Goal: Task Accomplishment & Management: Manage account settings

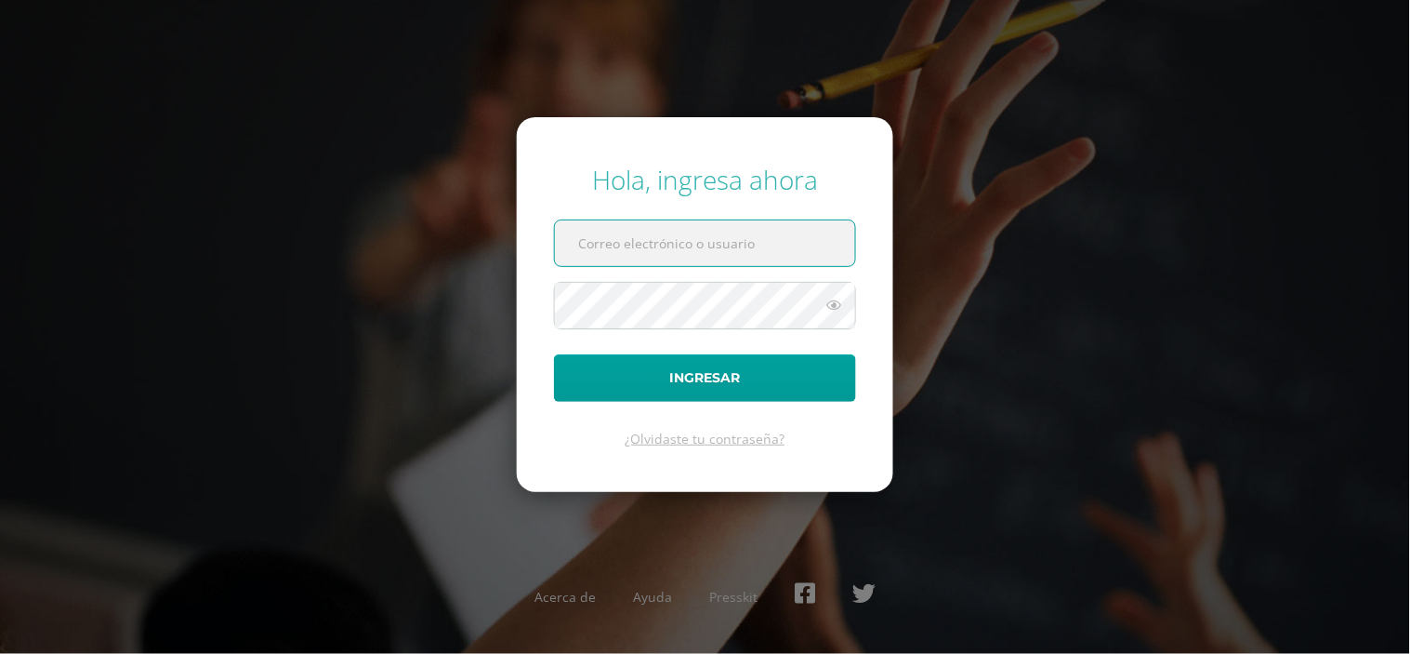
click at [598, 252] on input "text" at bounding box center [705, 243] width 300 height 46
type input "vielma.br@continentalamericano.edu.gt"
click at [554, 354] on button "Ingresar" at bounding box center [705, 377] width 302 height 47
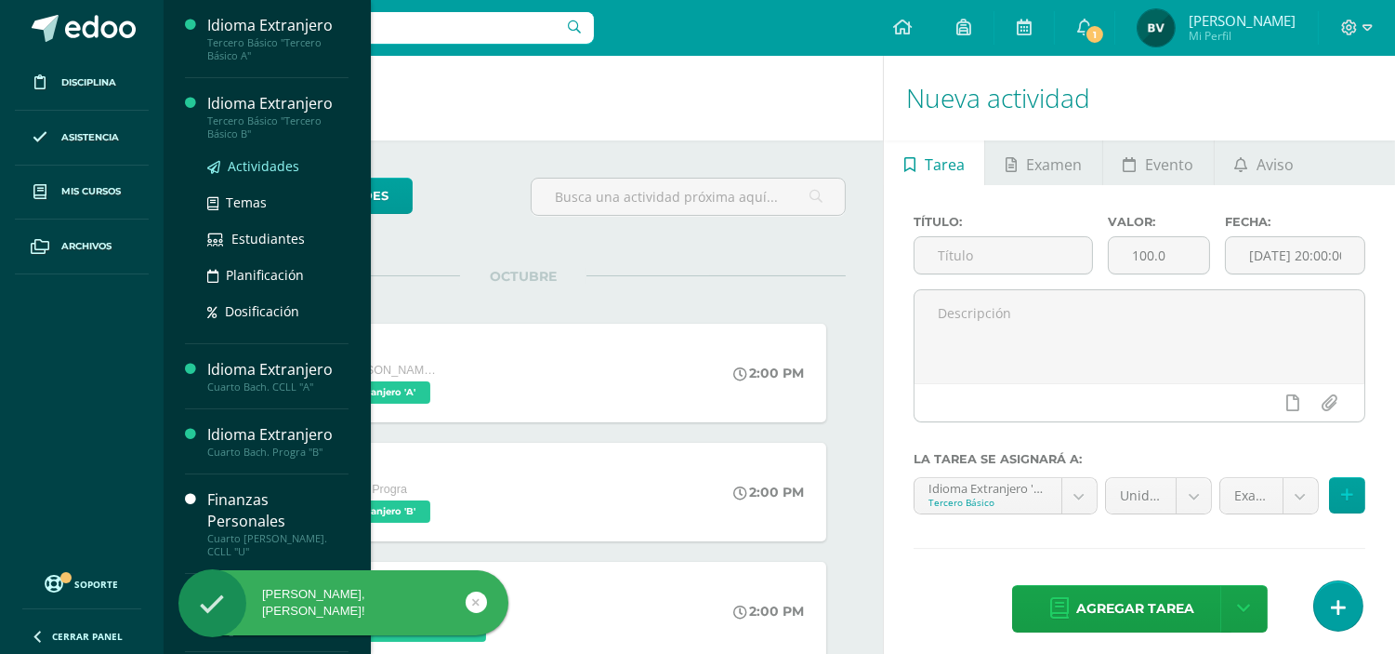
click at [258, 160] on span "Actividades" at bounding box center [264, 166] width 72 height 18
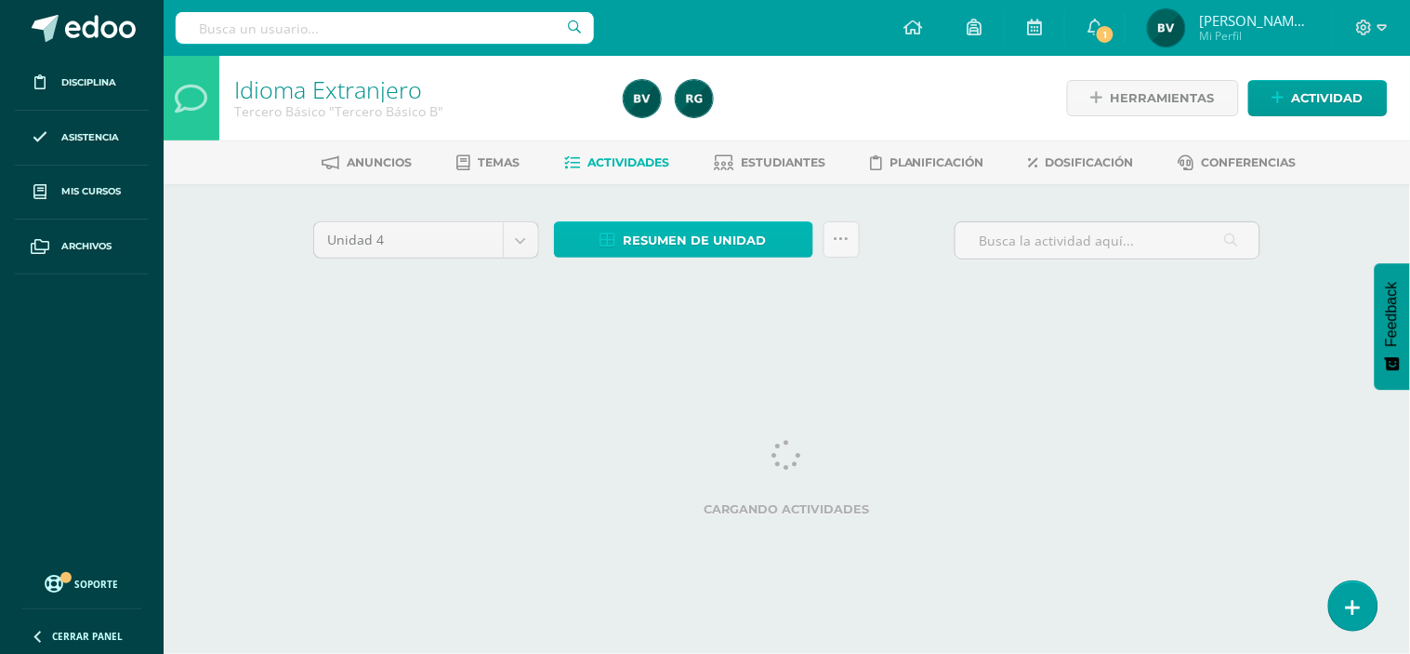
click at [693, 237] on span "Resumen de unidad" at bounding box center [695, 240] width 143 height 34
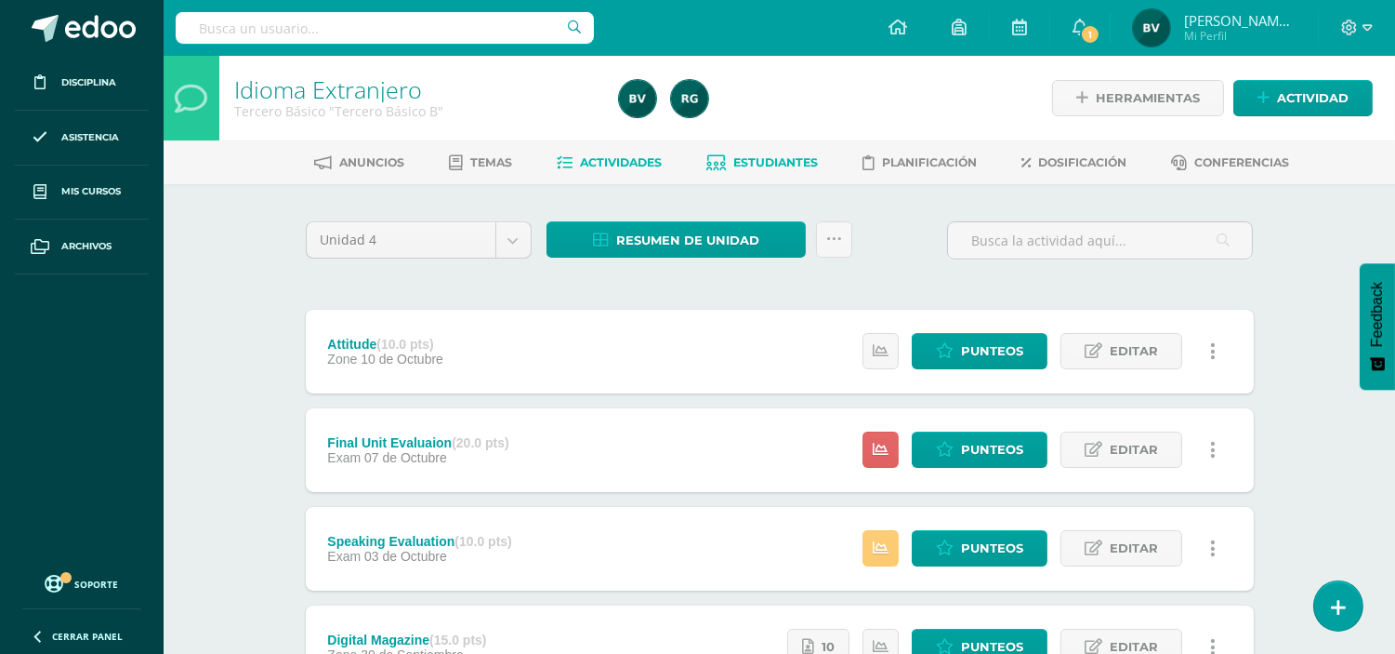
drag, startPoint x: 907, startPoint y: 200, endPoint x: 782, endPoint y: 153, distance: 133.8
click at [776, 155] on span "Estudiantes" at bounding box center [775, 162] width 85 height 14
click at [755, 155] on span "Estudiantes" at bounding box center [775, 162] width 85 height 14
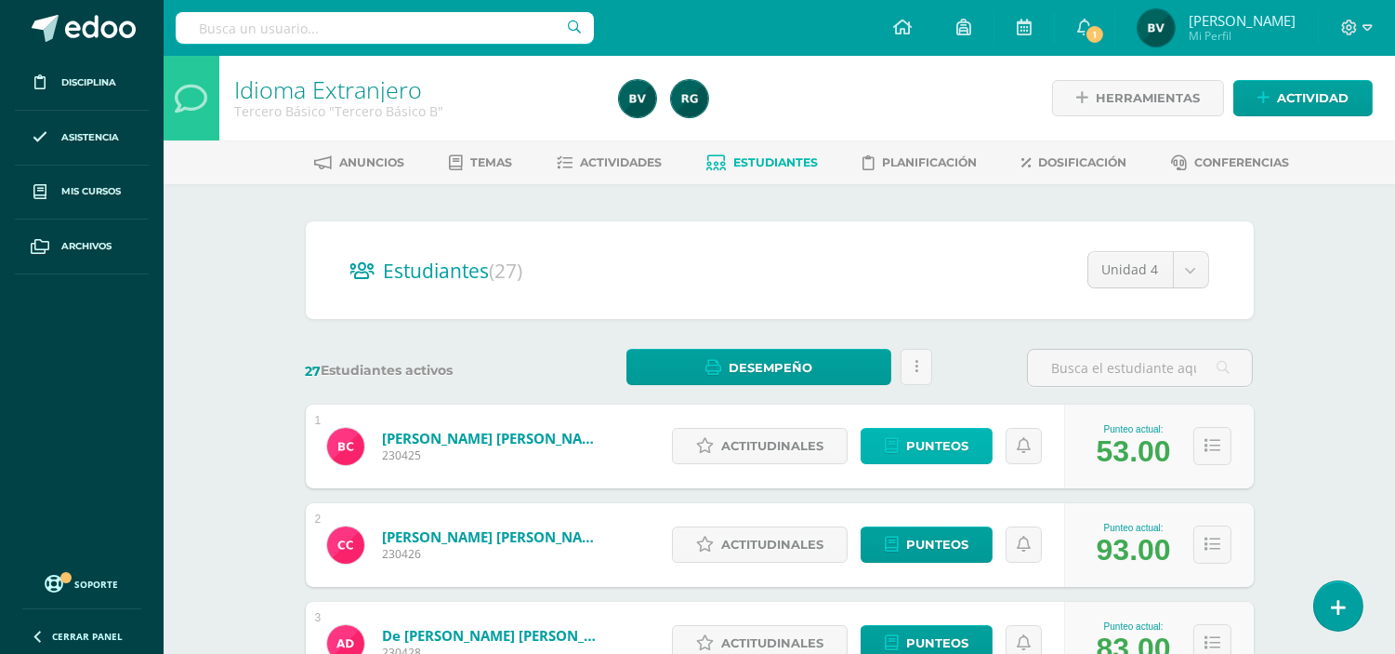
click at [923, 447] on span "Punteos" at bounding box center [937, 446] width 62 height 34
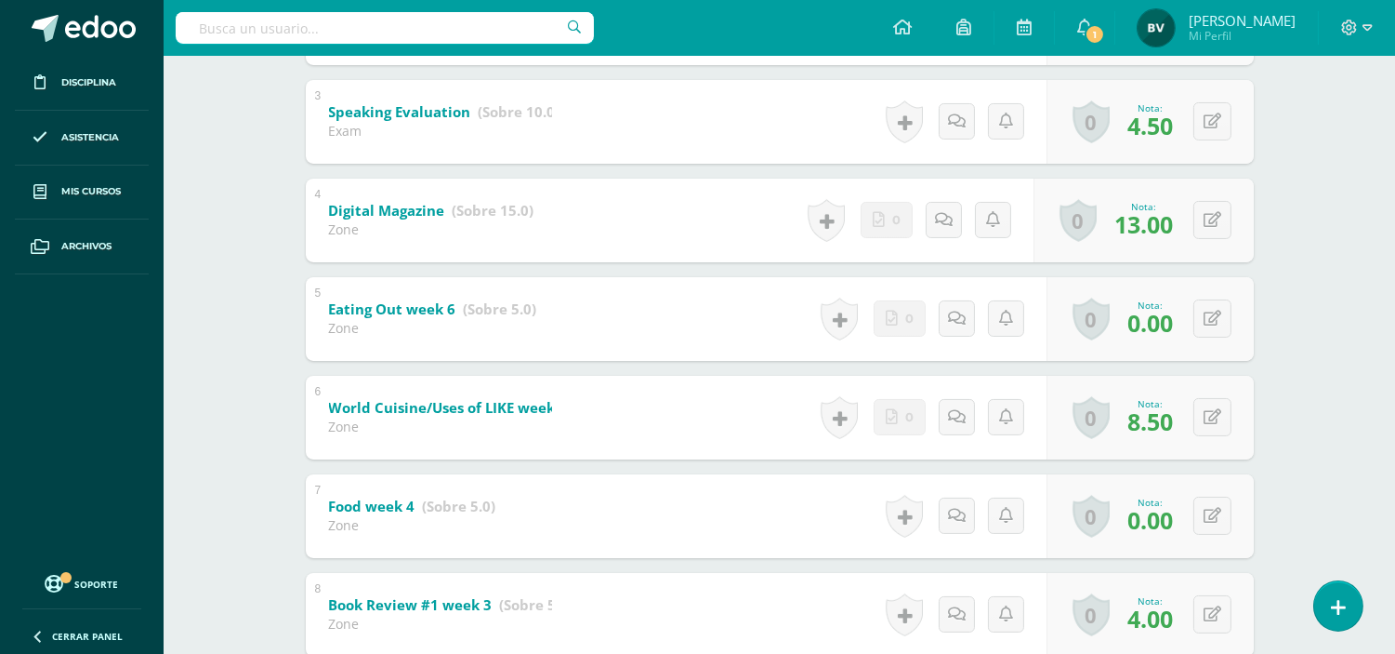
scroll to position [578, 0]
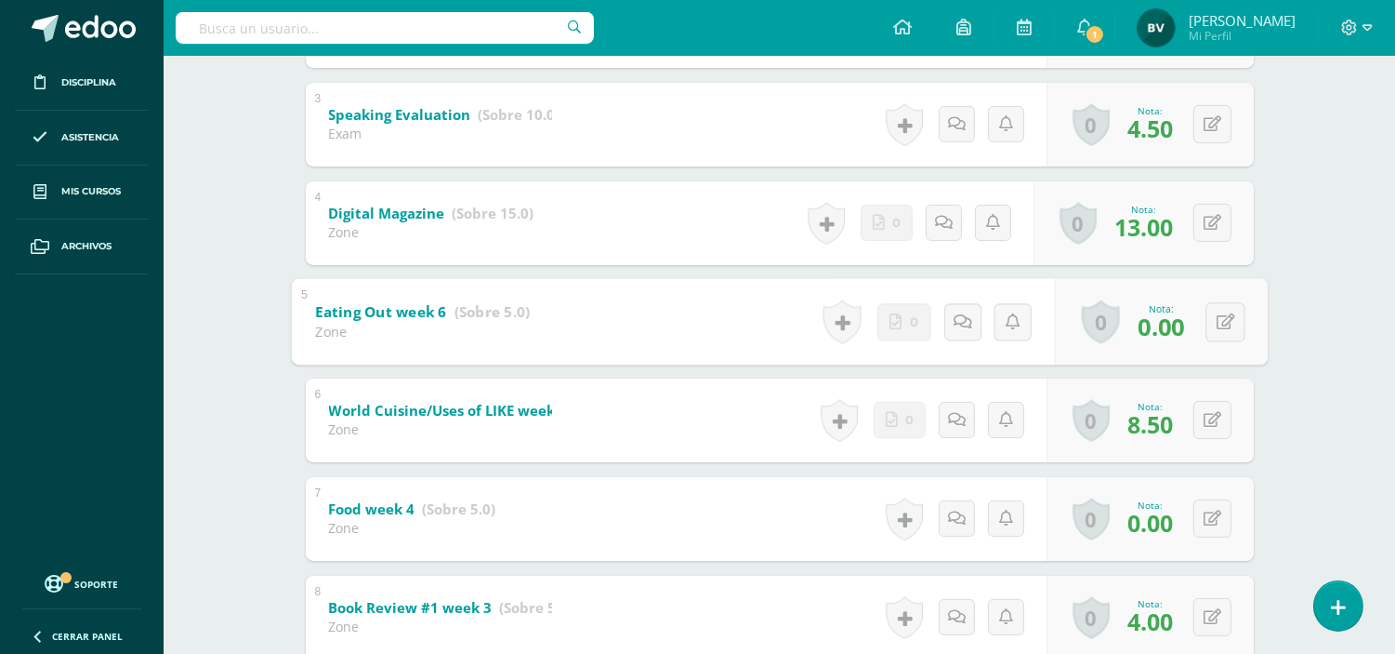
click at [410, 309] on b "Eating Out week 6" at bounding box center [380, 311] width 131 height 20
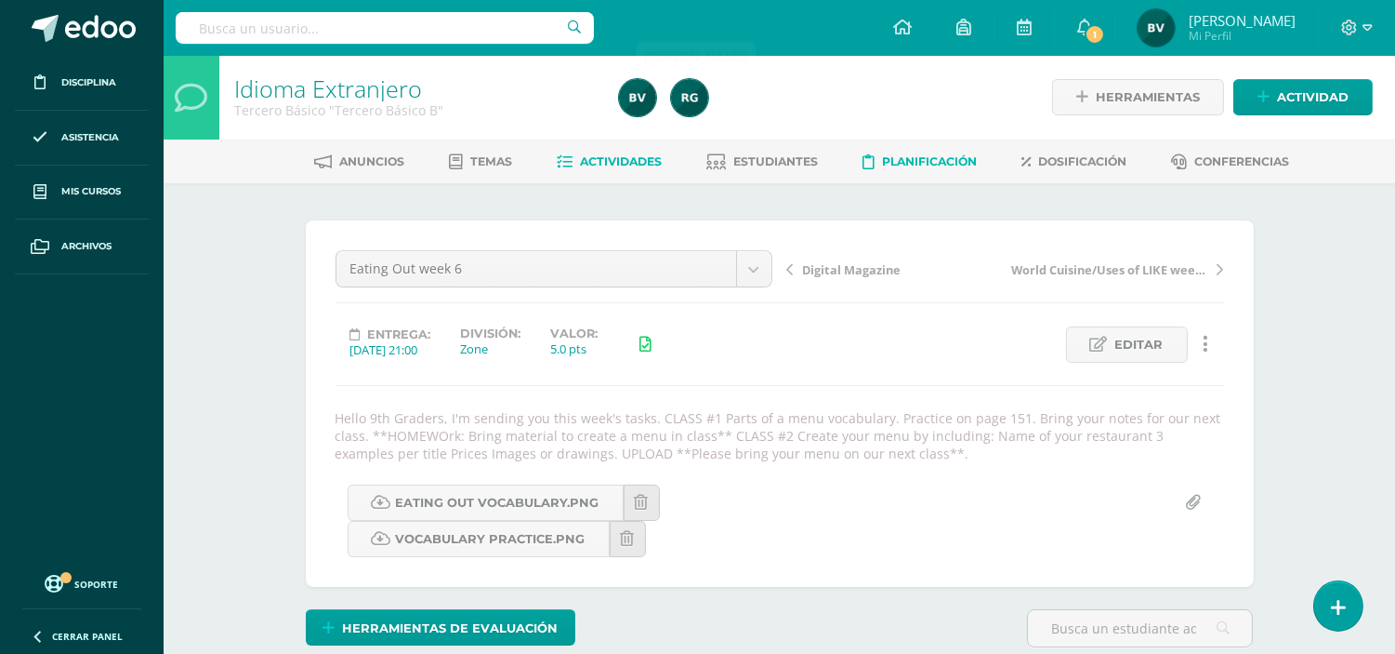
scroll to position [2, 0]
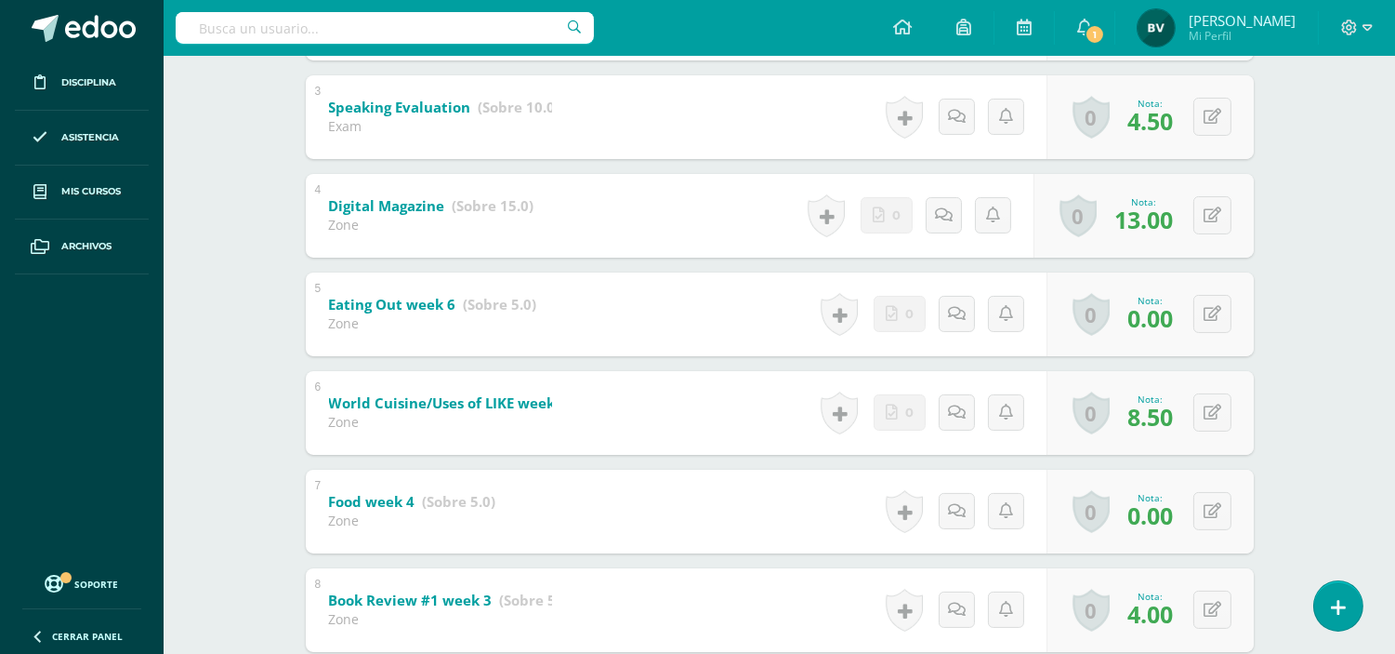
scroll to position [725, 0]
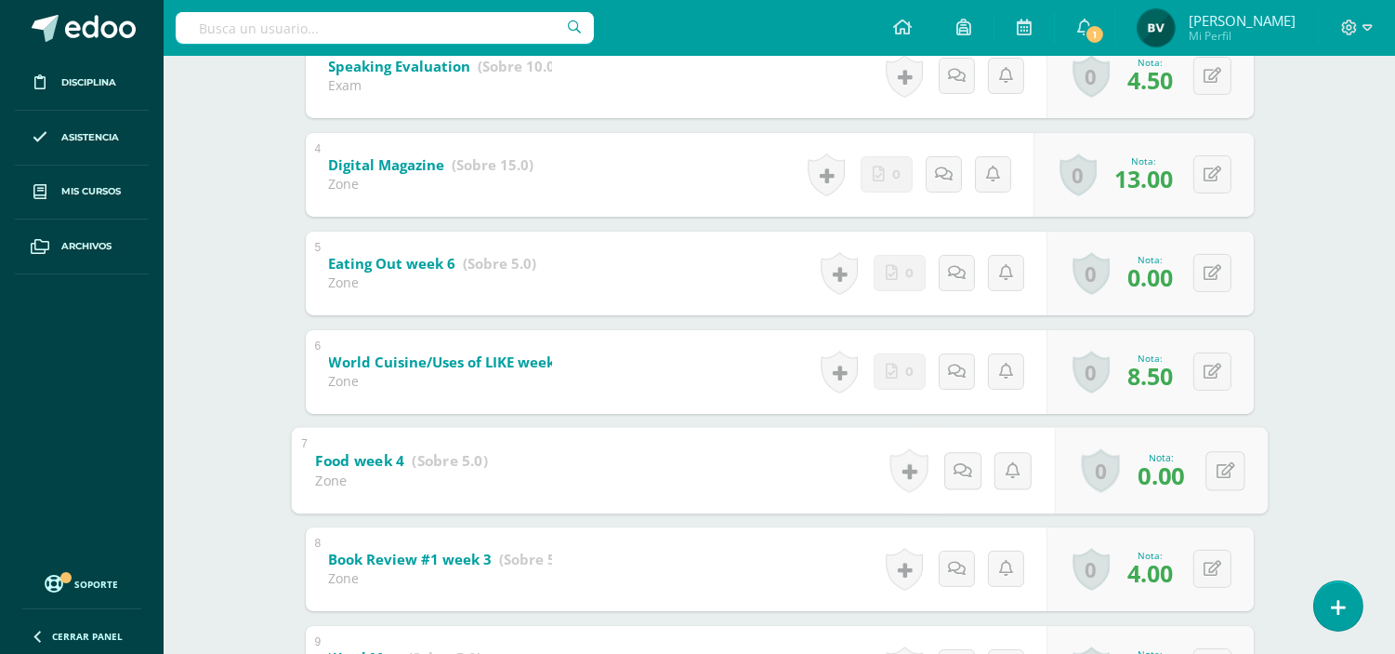
click at [377, 463] on b "Food week 4" at bounding box center [359, 460] width 89 height 20
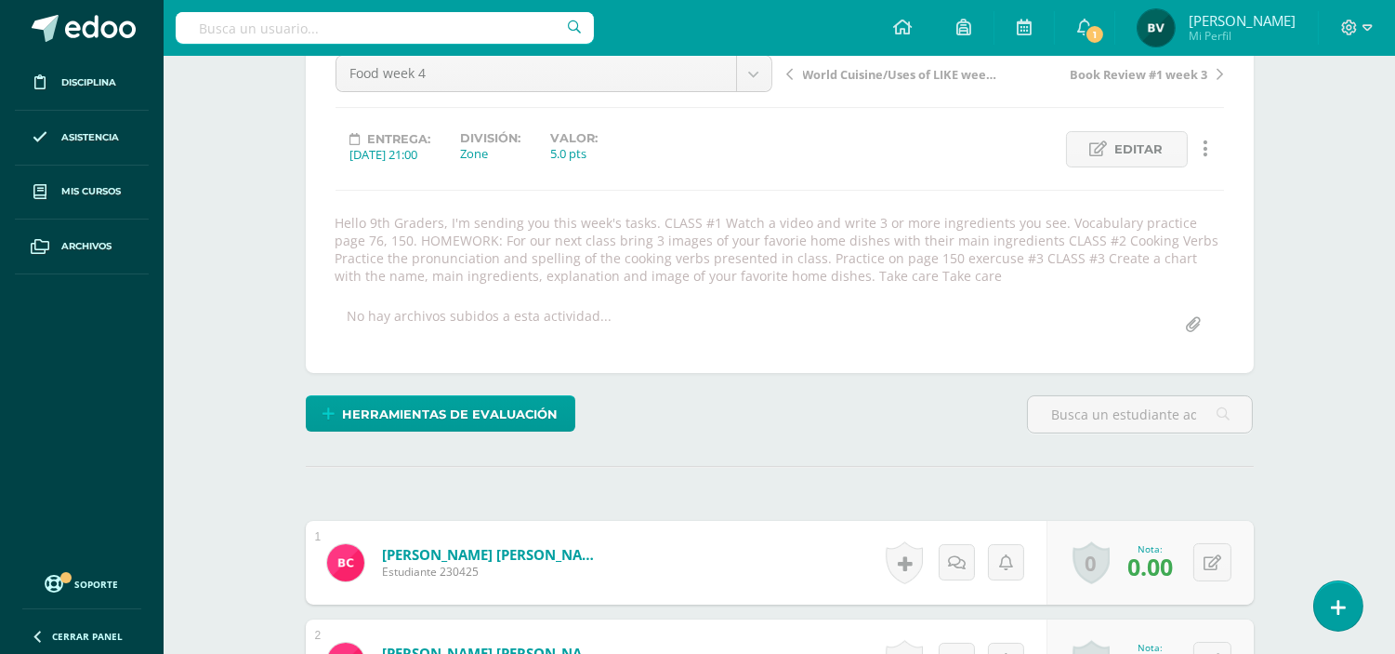
scroll to position [22, 0]
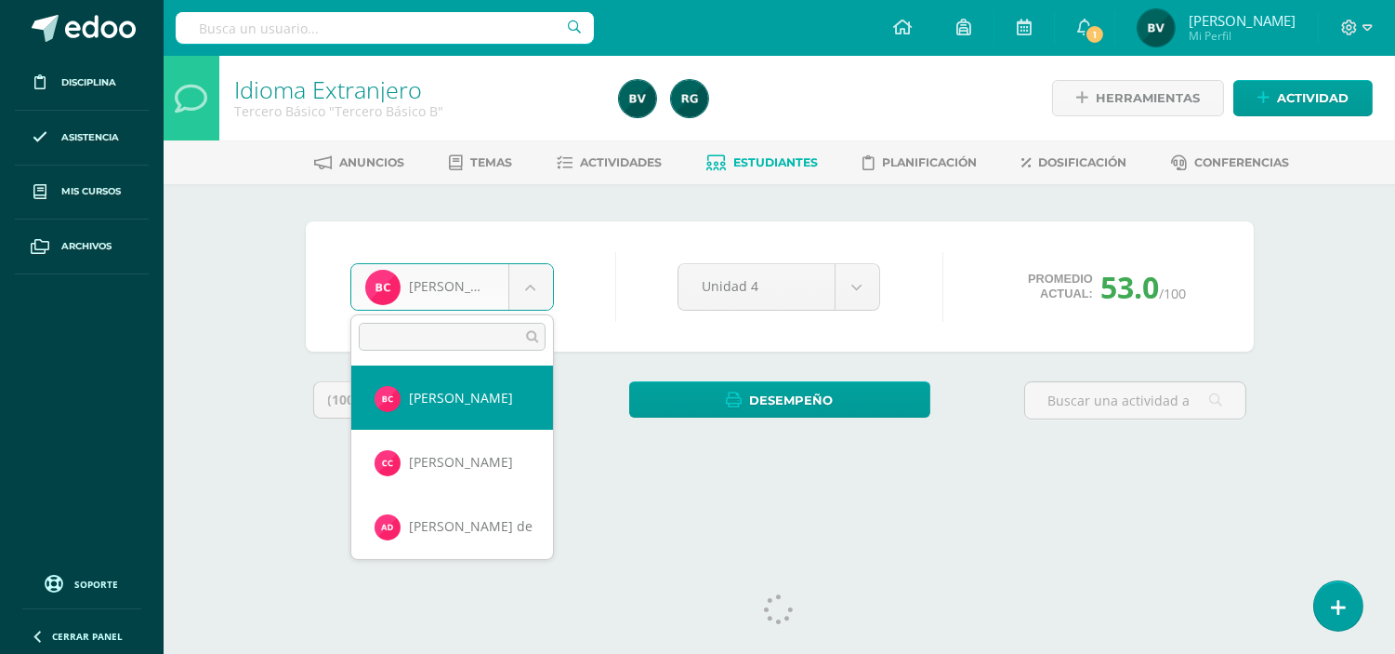
click at [535, 284] on body "Disciplina Asistencia Mis cursos Archivos Soporte Ayuda Reportar un problema Ce…" at bounding box center [697, 250] width 1395 height 501
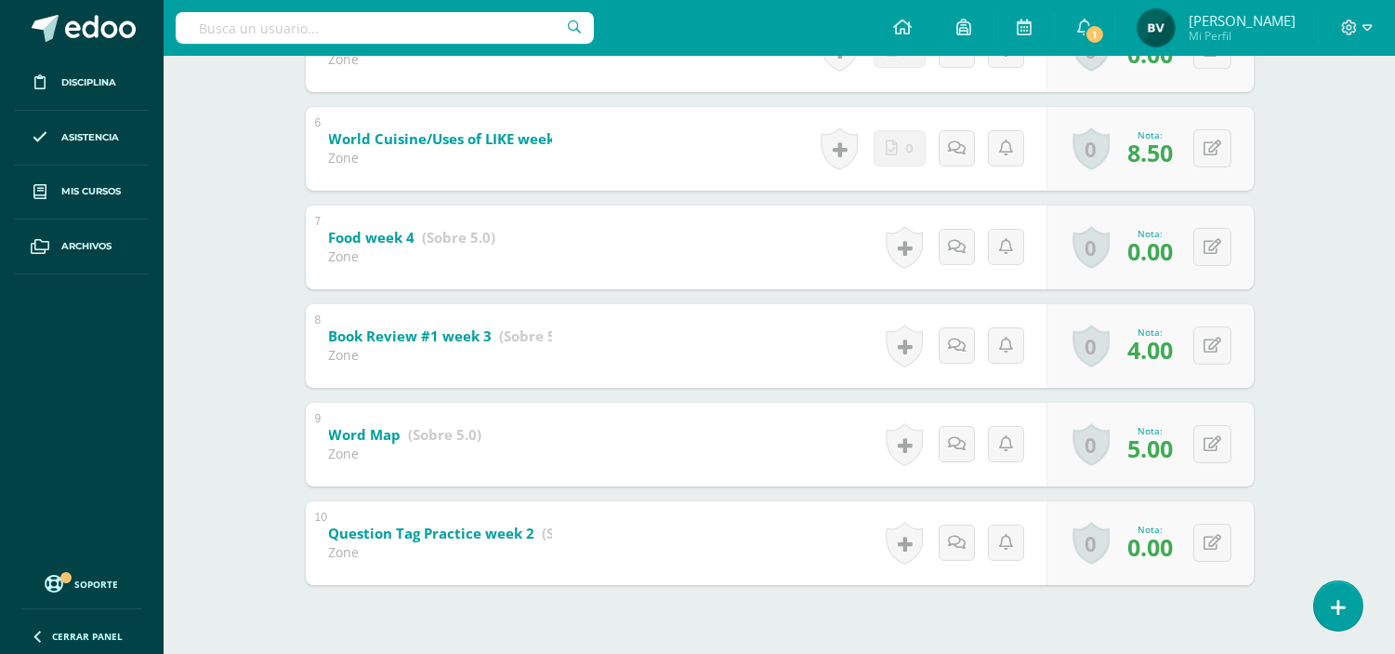
scroll to position [865, 0]
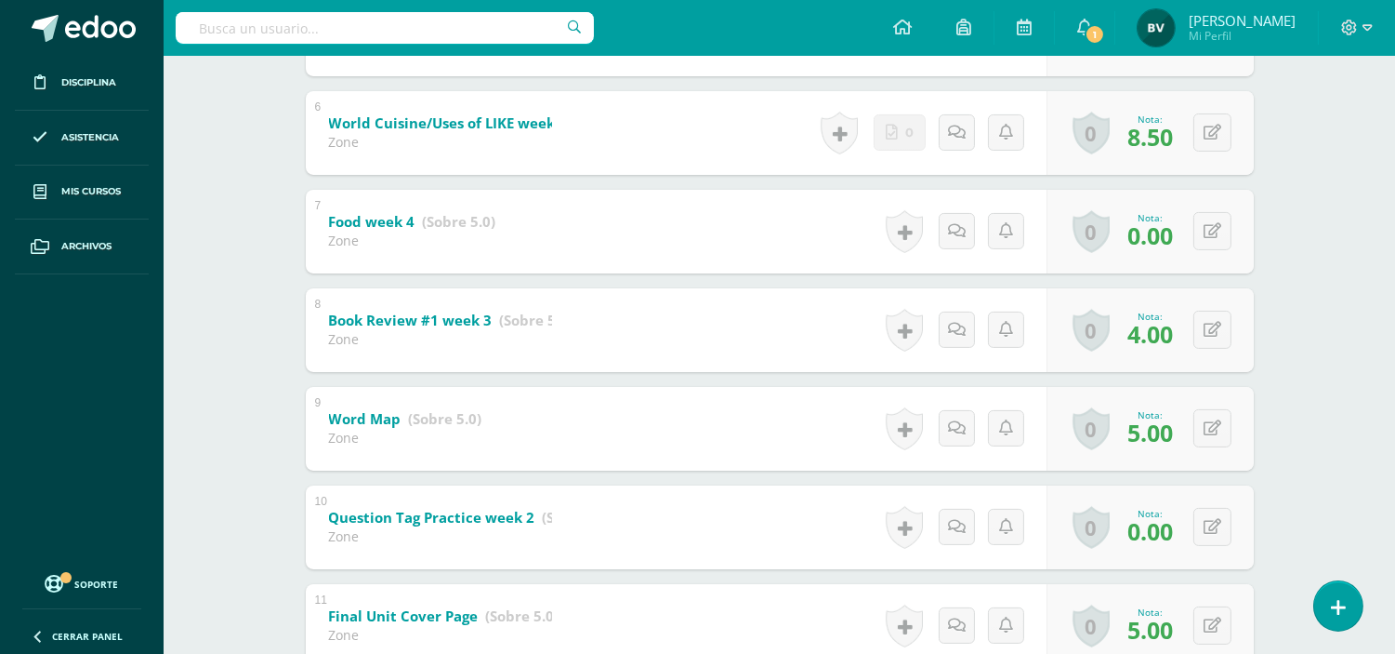
click at [509, 511] on b "Question Tag Practice week 2" at bounding box center [421, 517] width 213 height 20
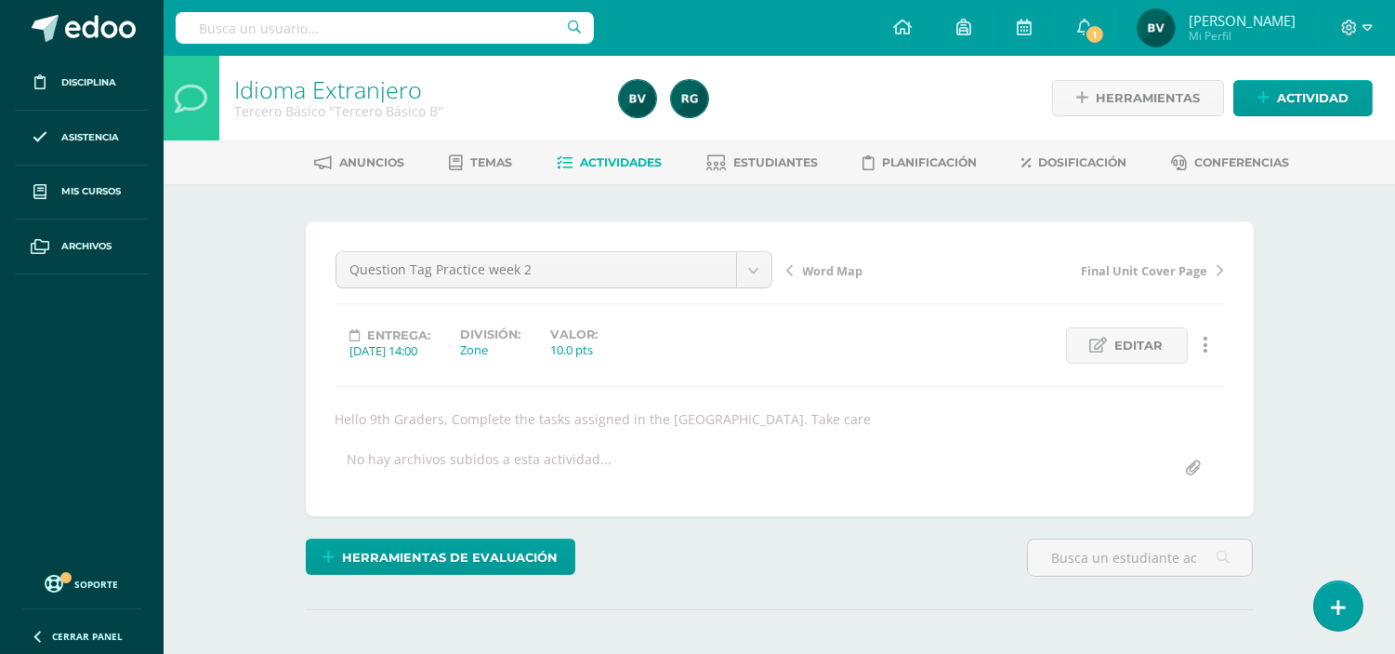
scroll to position [1, 0]
click at [509, 511] on div "Question Tag Practice week 2 Attitude Final Unit Evaluaion Speaking Evaluation …" at bounding box center [780, 367] width 948 height 295
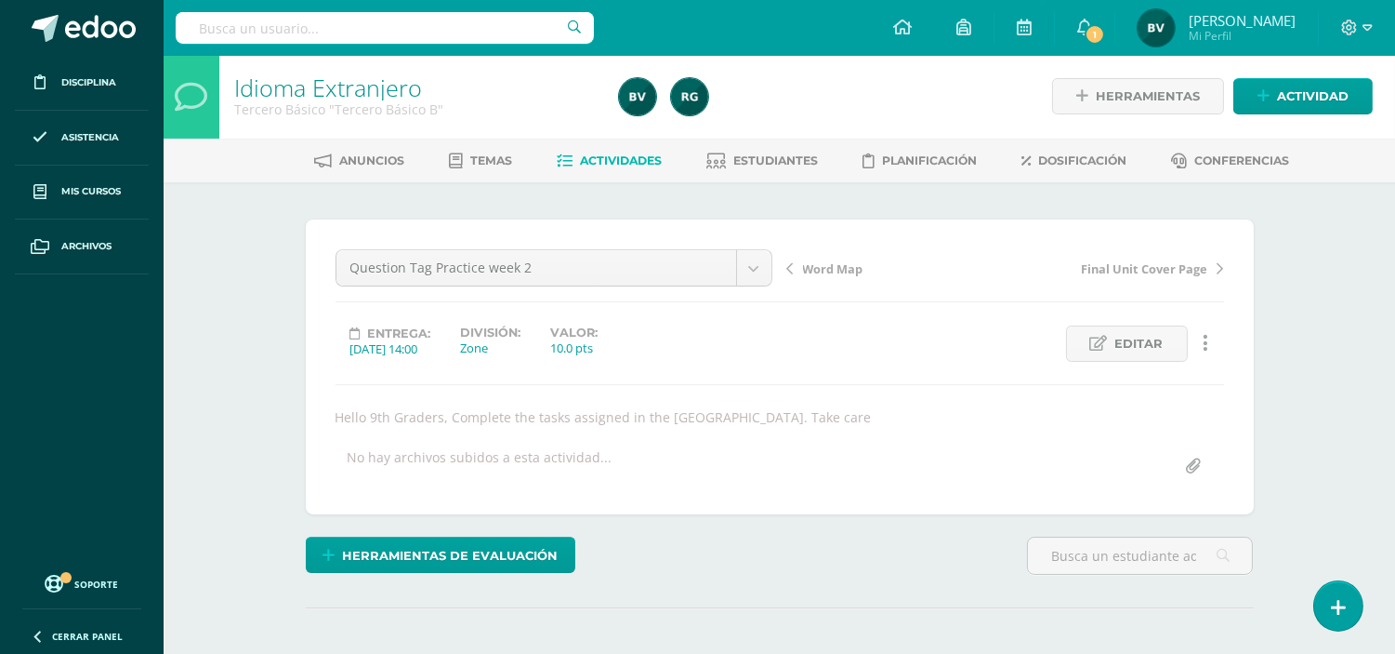
scroll to position [3, 0]
click at [1367, 38] on div at bounding box center [1357, 28] width 76 height 56
click at [1363, 32] on icon at bounding box center [1368, 28] width 10 height 17
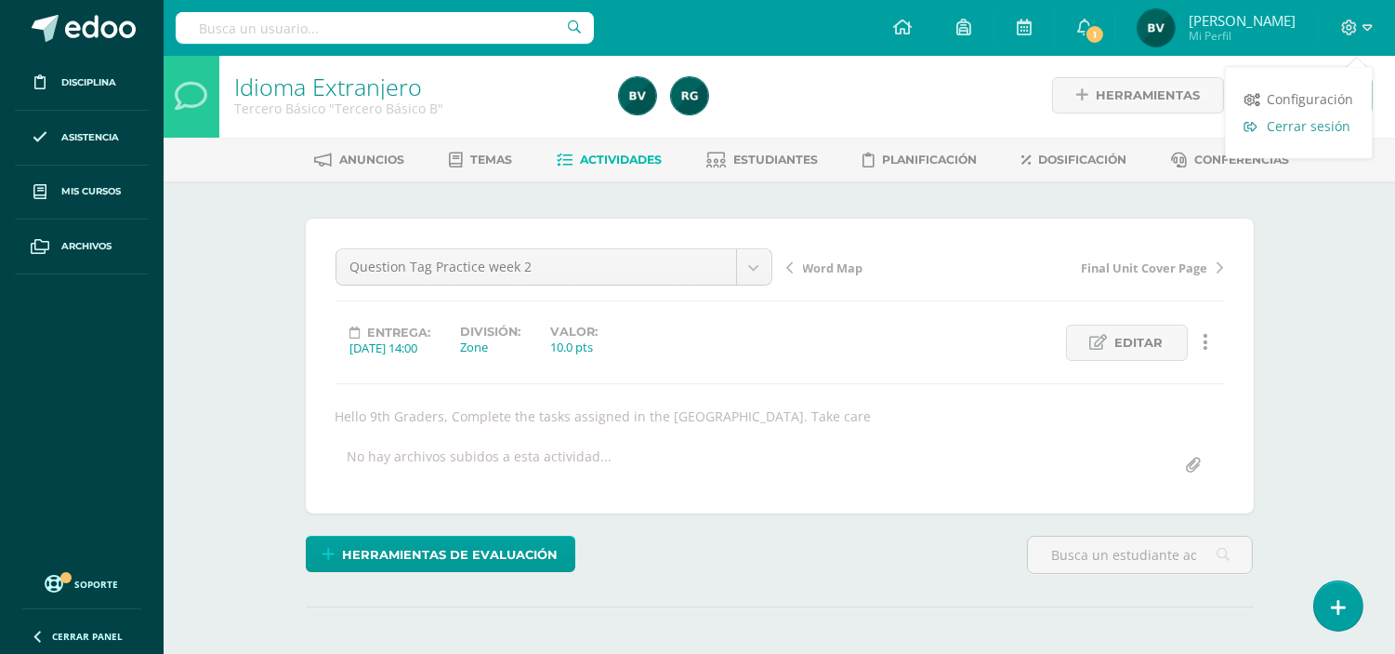
click at [1342, 127] on span "Cerrar sesión" at bounding box center [1310, 126] width 84 height 18
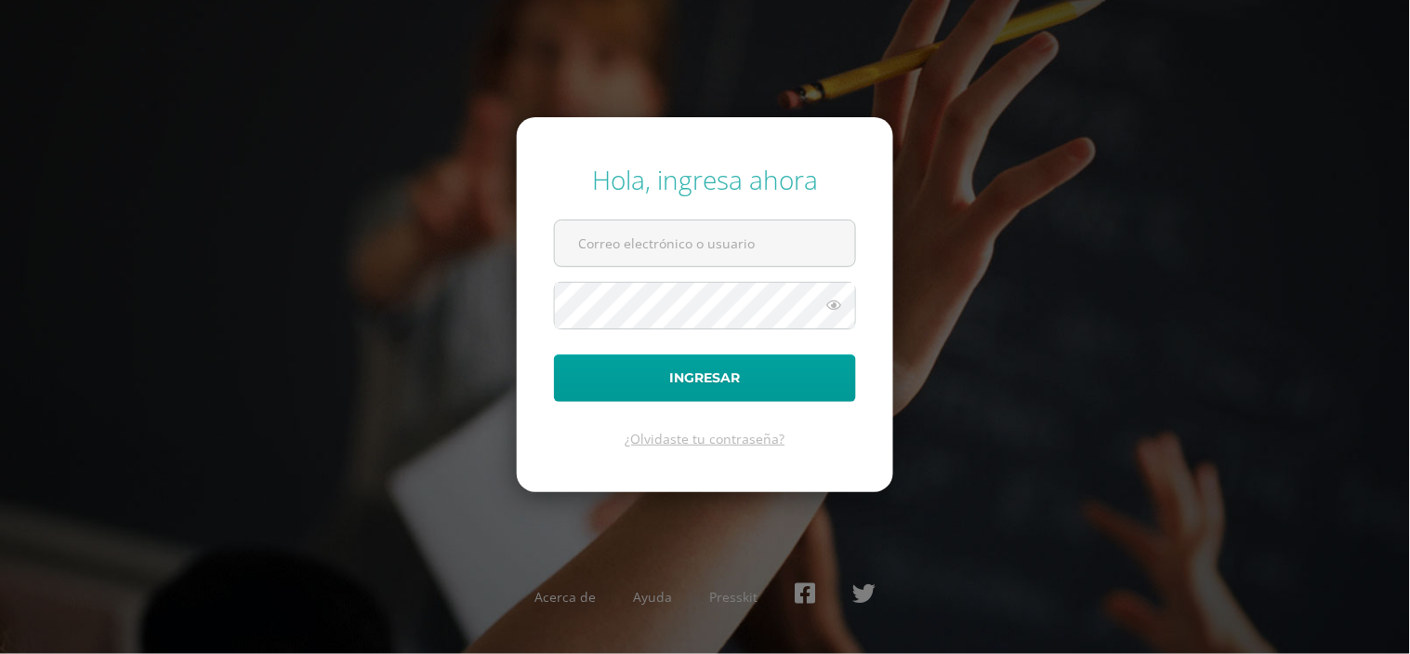
click at [1342, 127] on div "Hola, ingresa ahora Ingresar ¿Olvidaste tu contraseña? Acerca de Ayuda Presskit" at bounding box center [705, 327] width 1425 height 654
